Goal: Task Accomplishment & Management: Manage account settings

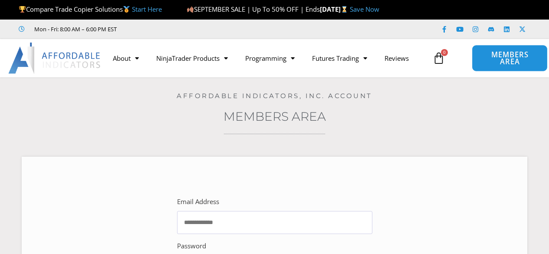
click at [498, 62] on span "MEMBERS AREA" at bounding box center [510, 58] width 56 height 14
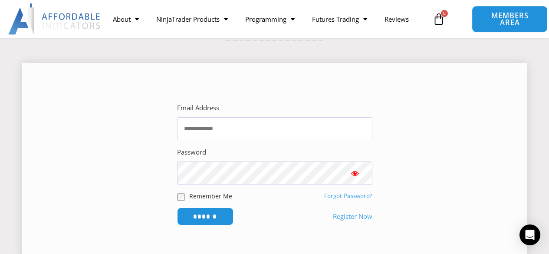
scroll to position [130, 0]
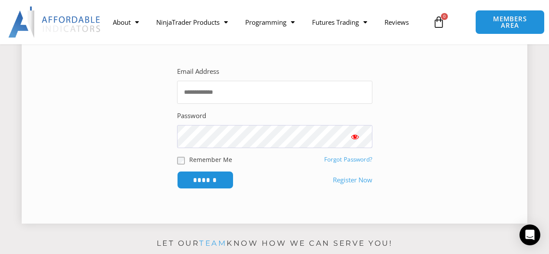
click at [233, 95] on input "Email Address" at bounding box center [274, 92] width 195 height 23
type input "***"
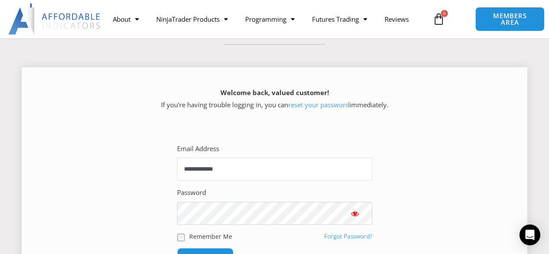
scroll to position [95, 0]
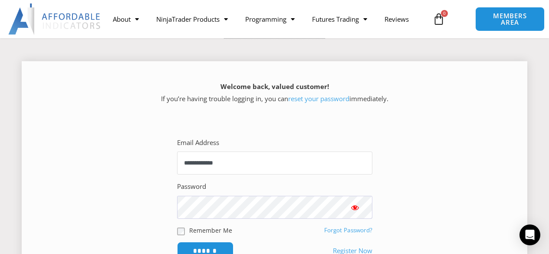
click at [182, 161] on input "**********" at bounding box center [274, 162] width 195 height 23
type input "**********"
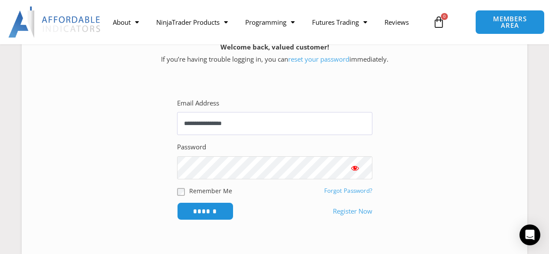
scroll to position [139, 0]
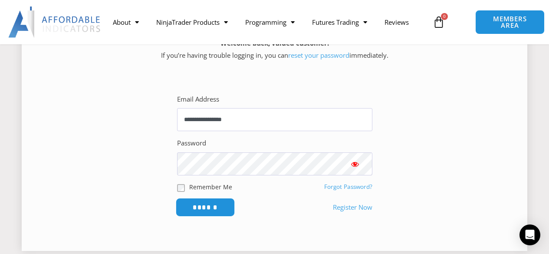
click at [214, 206] on input "******" at bounding box center [204, 207] width 59 height 19
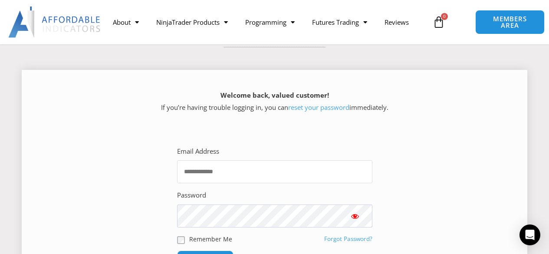
scroll to position [130, 0]
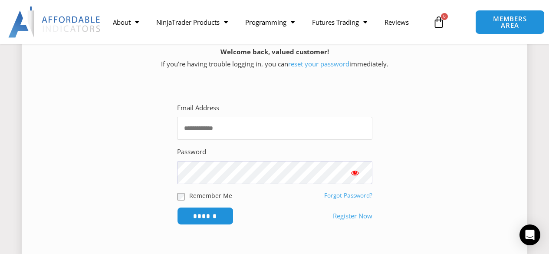
click at [274, 122] on input "Email Address" at bounding box center [274, 128] width 195 height 23
click at [503, 26] on span "MEMBERS AREA" at bounding box center [510, 22] width 56 height 14
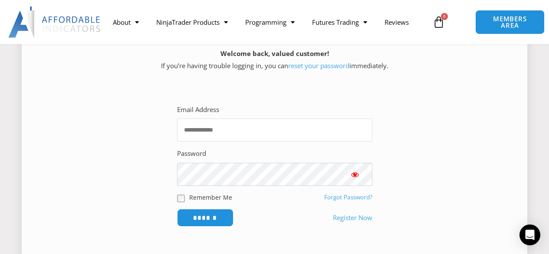
scroll to position [132, 0]
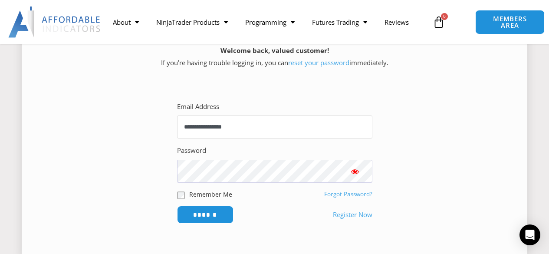
type input "**********"
click at [354, 172] on span "Show password" at bounding box center [355, 171] width 9 height 9
click at [215, 212] on input "******" at bounding box center [204, 214] width 59 height 19
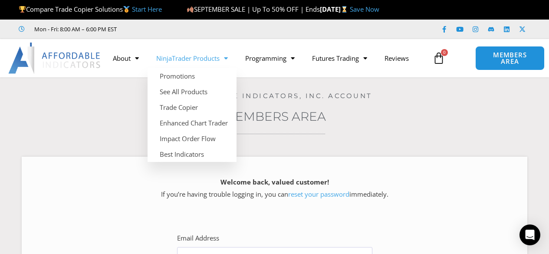
click at [194, 55] on link "NinjaTrader Products" at bounding box center [192, 58] width 89 height 20
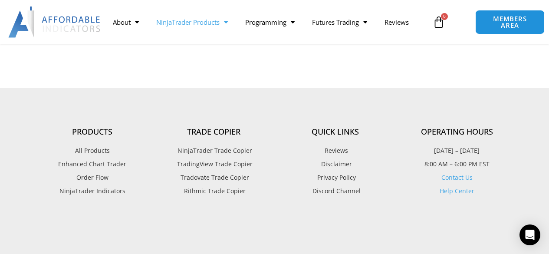
scroll to position [1085, 0]
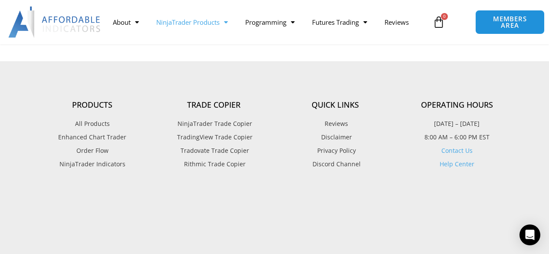
click at [214, 122] on span "NinjaTrader Trade Copier" at bounding box center [213, 123] width 77 height 11
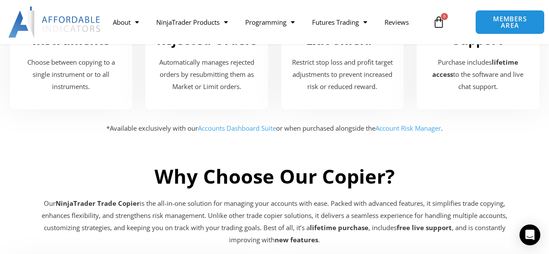
scroll to position [1346, 0]
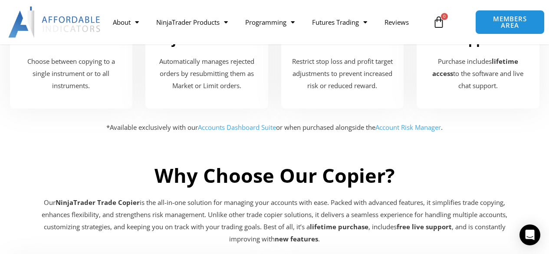
click at [231, 127] on link "Accounts Dashboard Suite" at bounding box center [237, 127] width 78 height 9
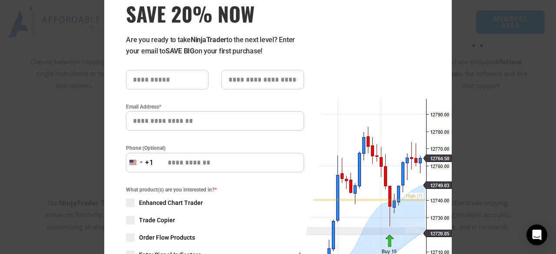
scroll to position [0, 0]
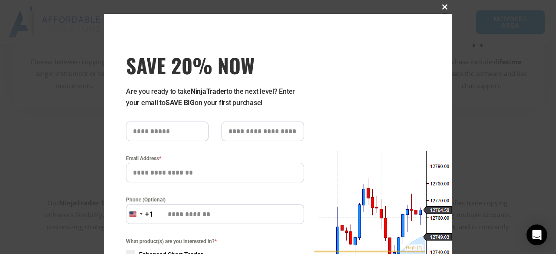
click at [440, 7] on span "SAVE 20% NOW popup" at bounding box center [445, 6] width 14 height 5
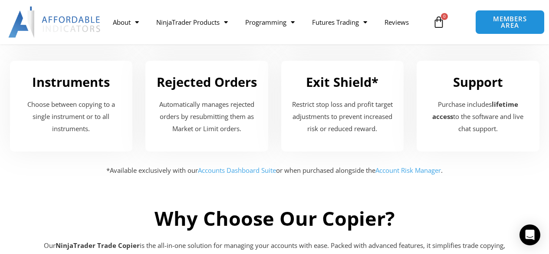
scroll to position [1302, 0]
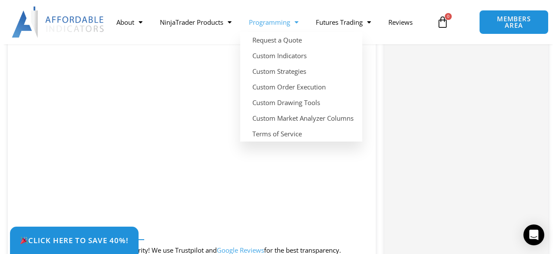
scroll to position [1082, 0]
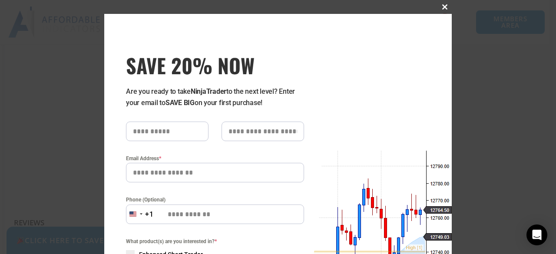
click at [440, 7] on span "SAVE 20% NOW popup" at bounding box center [445, 6] width 14 height 5
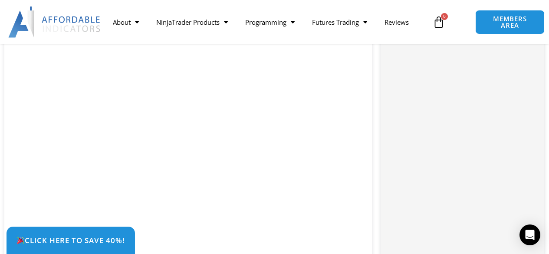
scroll to position [1038, 0]
click at [174, 243] on div "Click Here to save 40%!" at bounding box center [281, 240] width 549 height 27
click at [183, 251] on div "Click Here to save 40%!" at bounding box center [281, 240] width 549 height 27
click at [171, 238] on div "Click Here to save 40%!" at bounding box center [281, 240] width 549 height 27
click at [172, 245] on div "Click Here to save 40%!" at bounding box center [281, 240] width 549 height 27
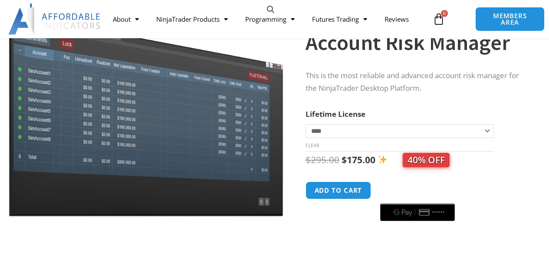
scroll to position [87, 0]
